Goal: Task Accomplishment & Management: Use online tool/utility

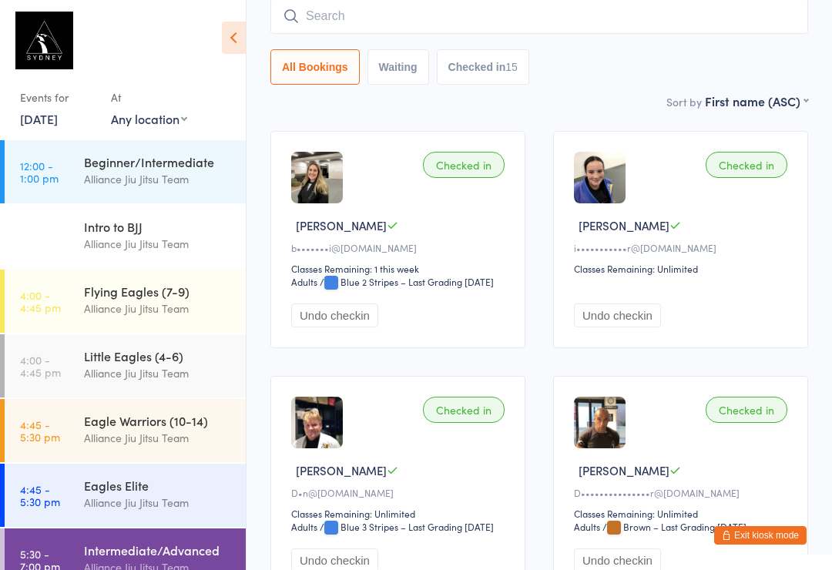
scroll to position [135, 0]
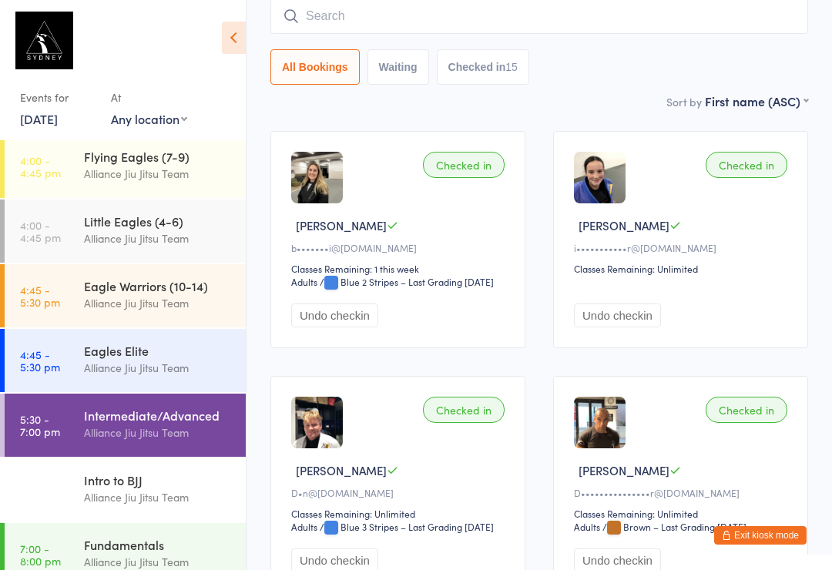
click at [212, 539] on div "Fundamentals" at bounding box center [158, 544] width 149 height 17
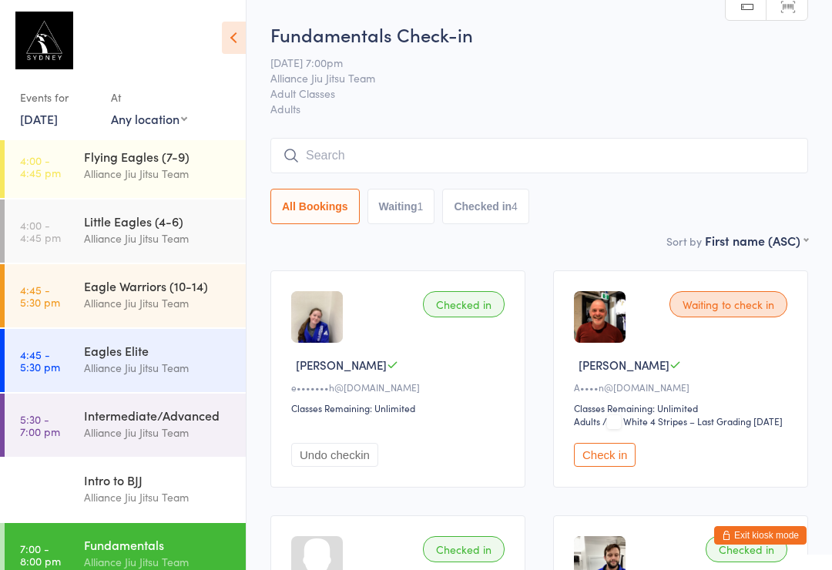
click at [630, 465] on button "Check in" at bounding box center [605, 455] width 62 height 24
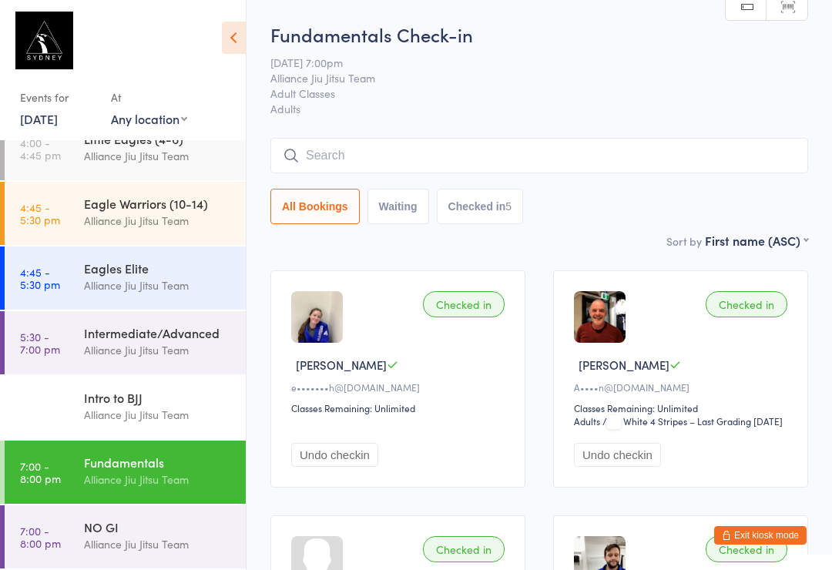
scroll to position [217, 0]
click at [84, 526] on div "NO GI" at bounding box center [158, 527] width 149 height 17
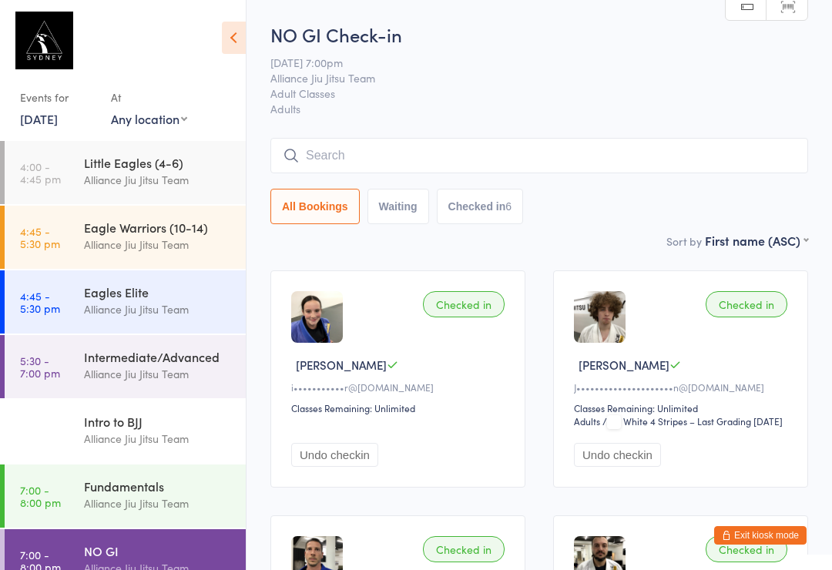
click at [103, 495] on div "Fundamentals" at bounding box center [158, 486] width 149 height 17
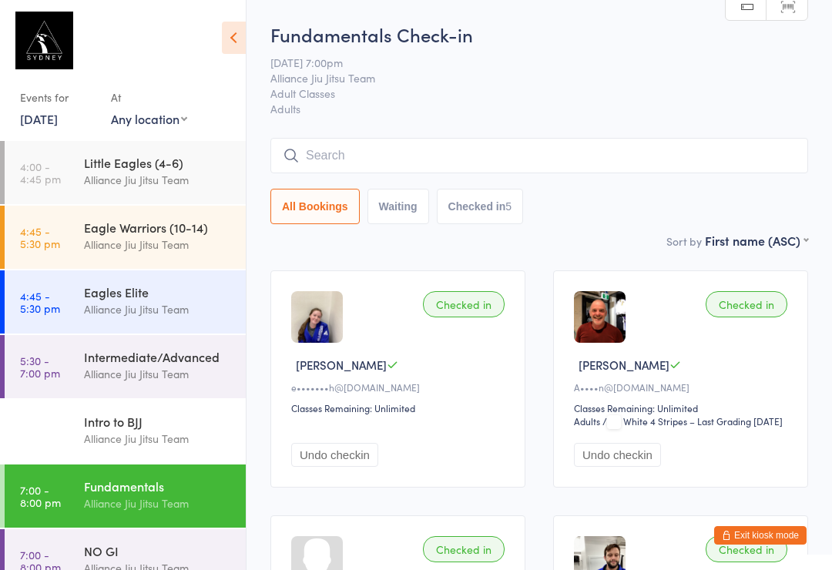
click at [227, 22] on icon at bounding box center [234, 38] width 24 height 32
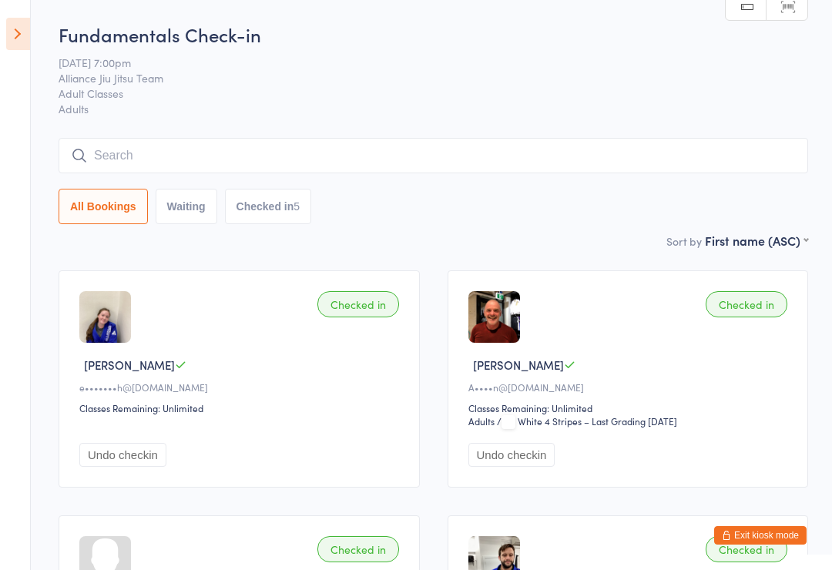
click at [555, 170] on input "search" at bounding box center [434, 155] width 750 height 35
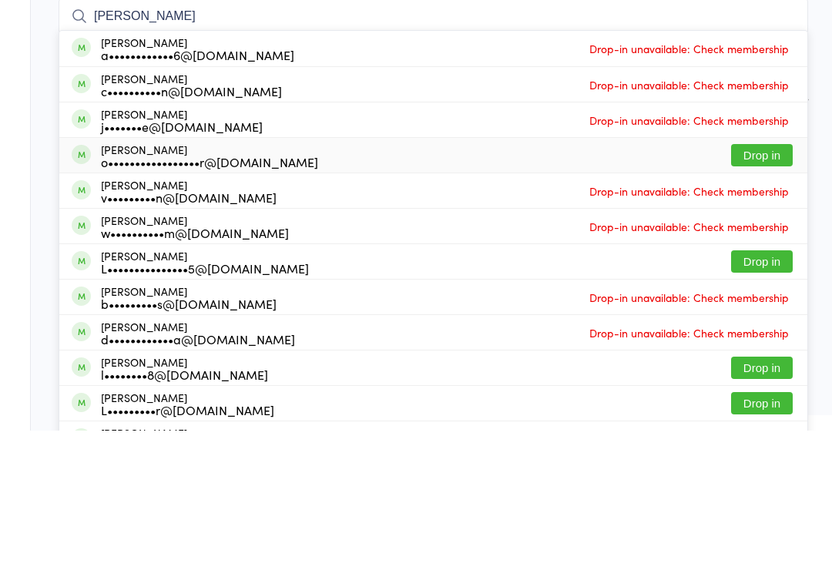
type input "[PERSON_NAME]"
click at [366, 277] on div "[PERSON_NAME] o•••••••••••••••••r@[DOMAIN_NAME] Drop in" at bounding box center [433, 294] width 748 height 35
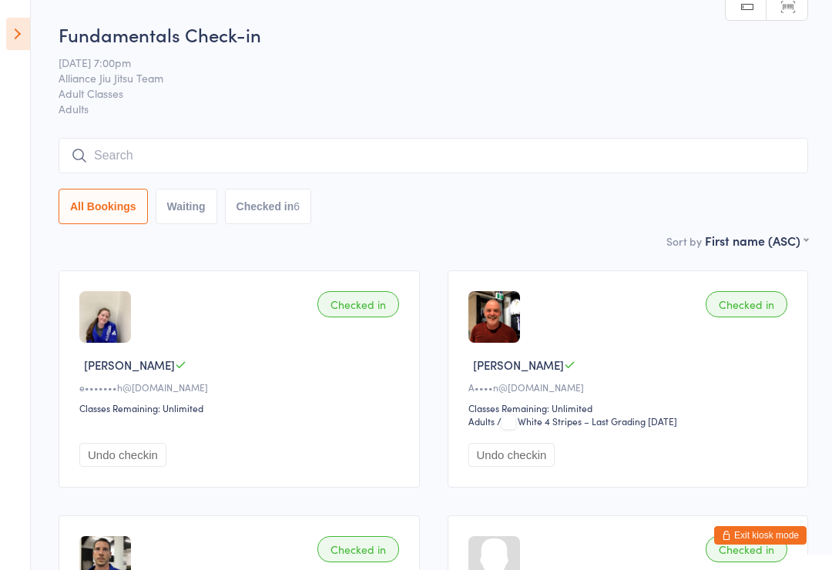
click at [342, 143] on input "search" at bounding box center [434, 155] width 750 height 35
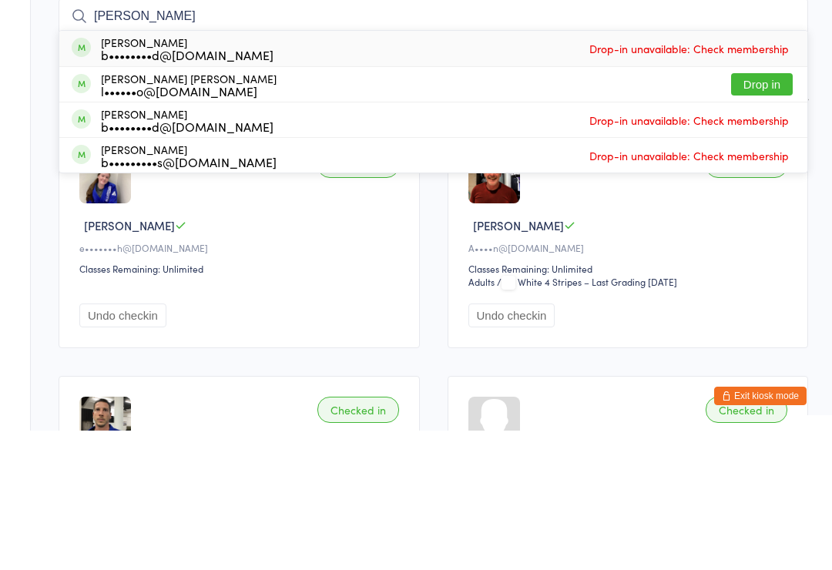
type input "[PERSON_NAME]"
click at [777, 213] on button "Drop in" at bounding box center [762, 224] width 62 height 22
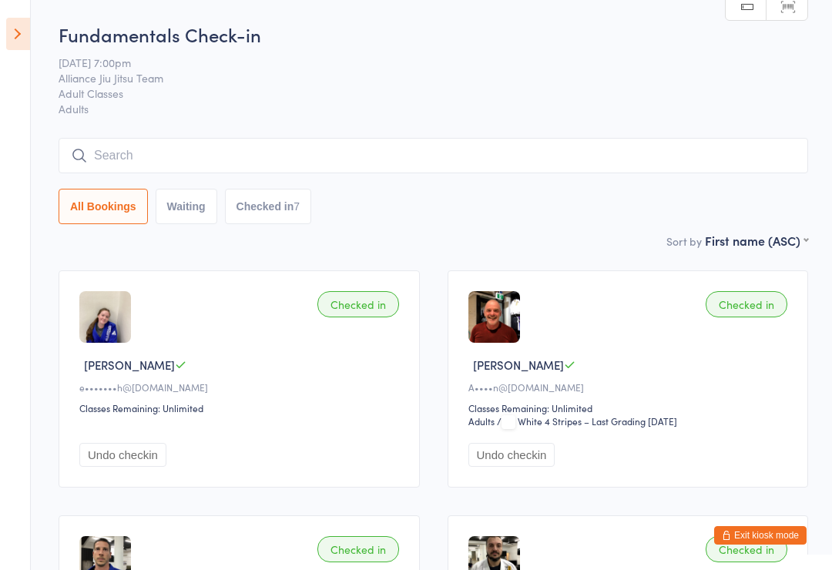
click at [348, 152] on input "search" at bounding box center [434, 155] width 750 height 35
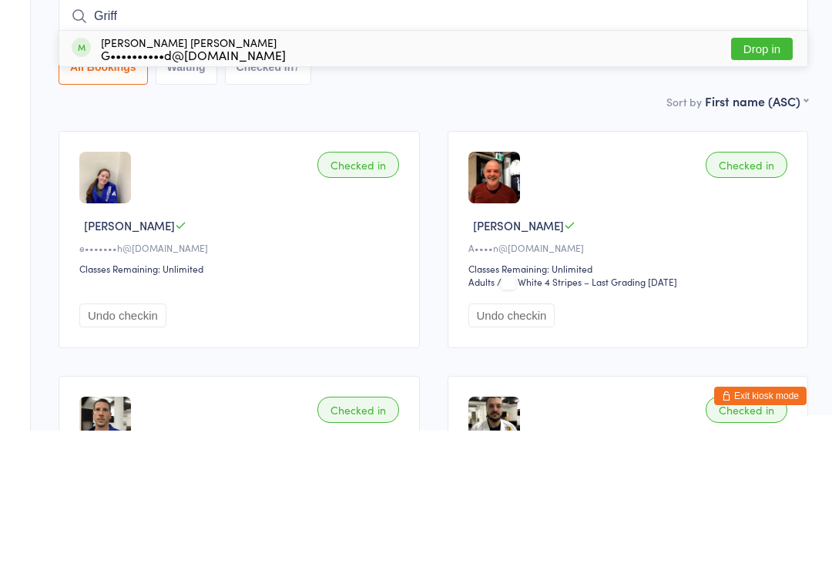
type input "Griff"
click at [763, 177] on button "Drop in" at bounding box center [762, 188] width 62 height 22
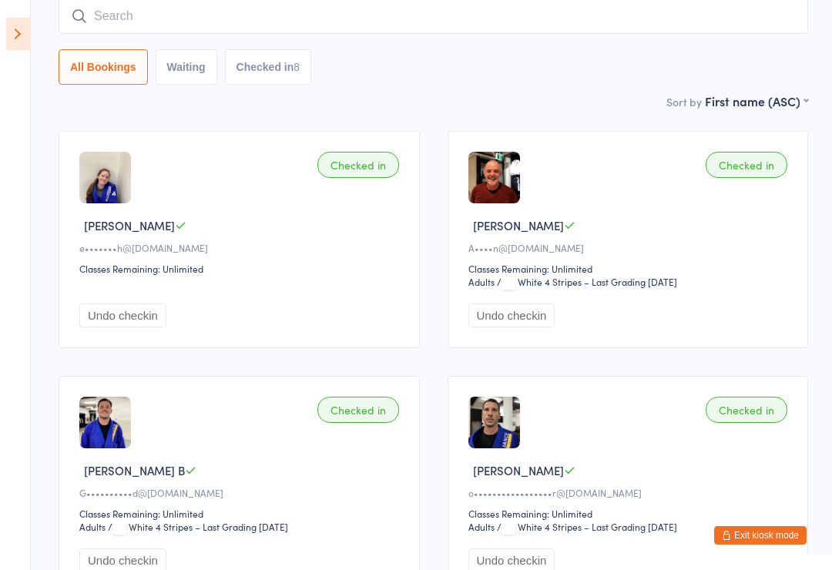
click at [185, 23] on input "search" at bounding box center [434, 15] width 750 height 35
type input "[PERSON_NAME]"
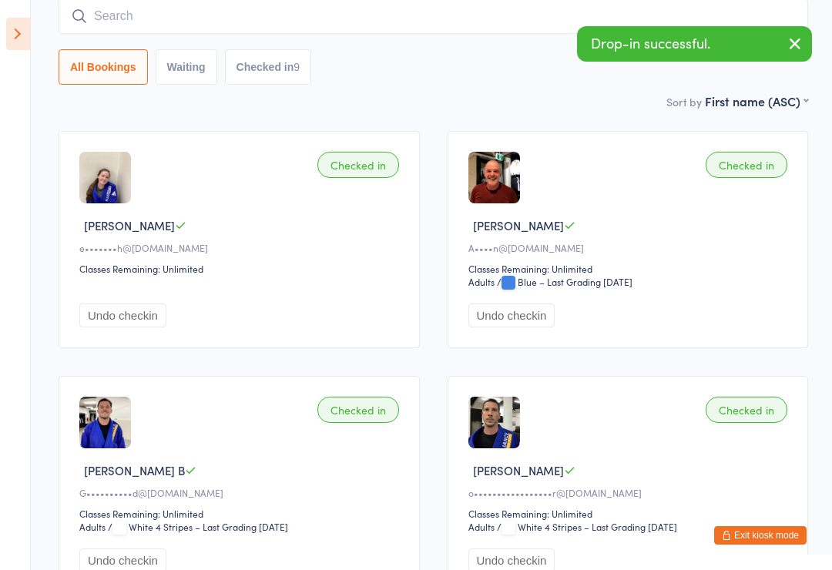
click at [190, 21] on input "search" at bounding box center [434, 15] width 750 height 35
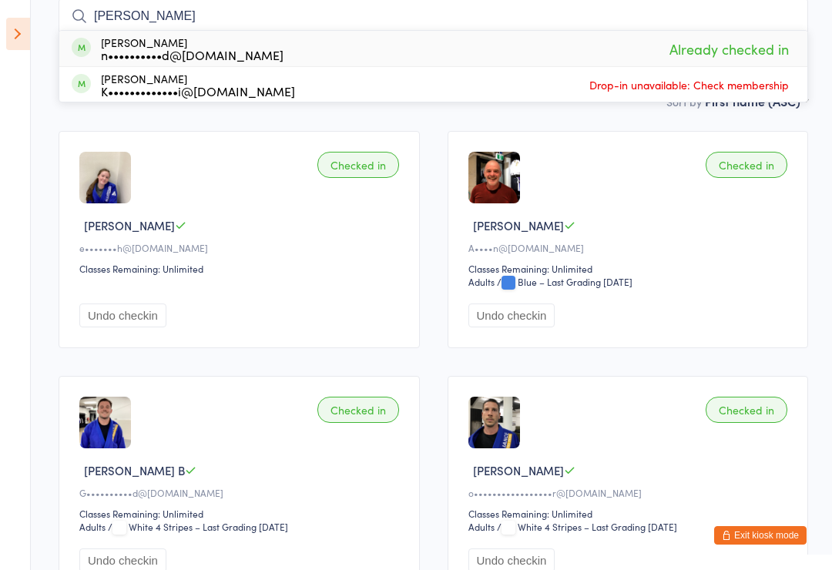
type input "[PERSON_NAME]"
click at [186, 49] on div "n••••••••••d@[DOMAIN_NAME]" at bounding box center [192, 55] width 183 height 12
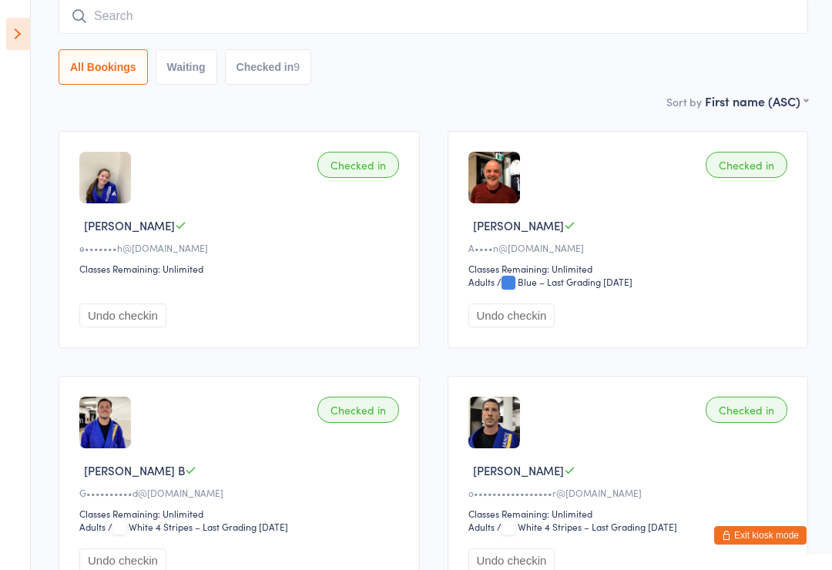
click at [588, 96] on div "Sort by First name (ASC) First name (ASC) First name (DESC) Last name (ASC) Las…" at bounding box center [434, 100] width 750 height 17
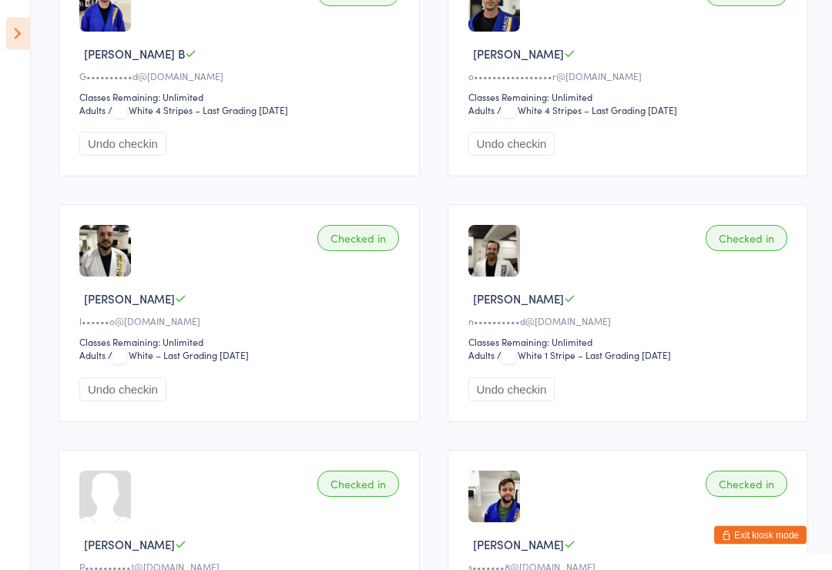
scroll to position [556, 0]
